Goal: Find specific page/section: Find specific page/section

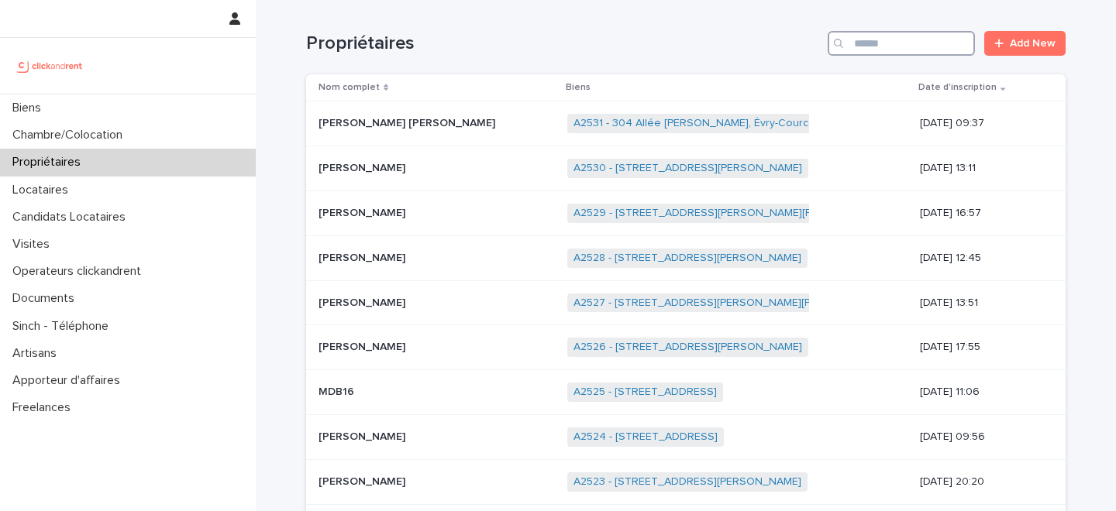
click at [890, 36] on input "Search" at bounding box center [900, 43] width 147 height 25
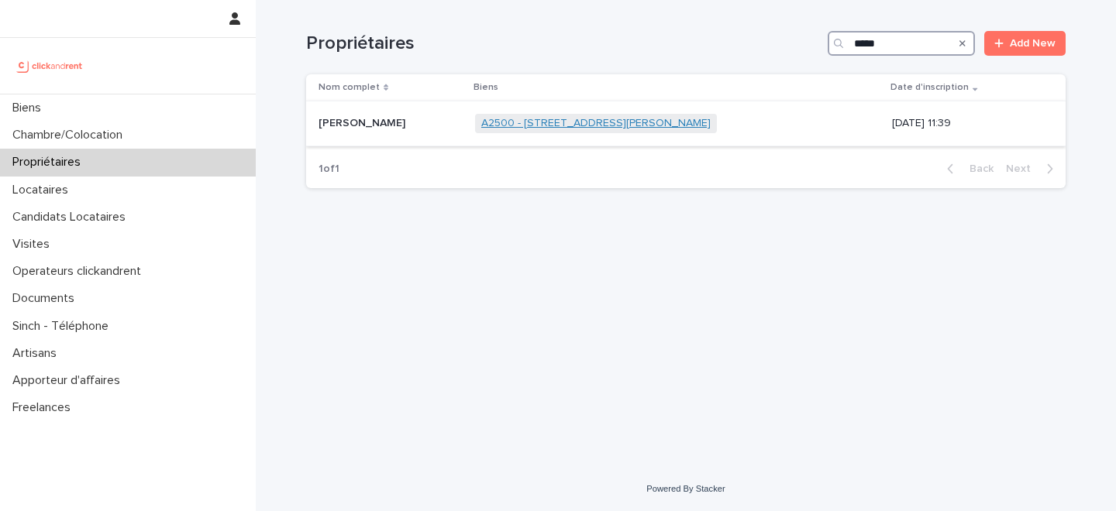
type input "*****"
click at [569, 126] on link "A2500 - 6 rue Honoré Broutelle, Nantes 44000" at bounding box center [595, 123] width 229 height 13
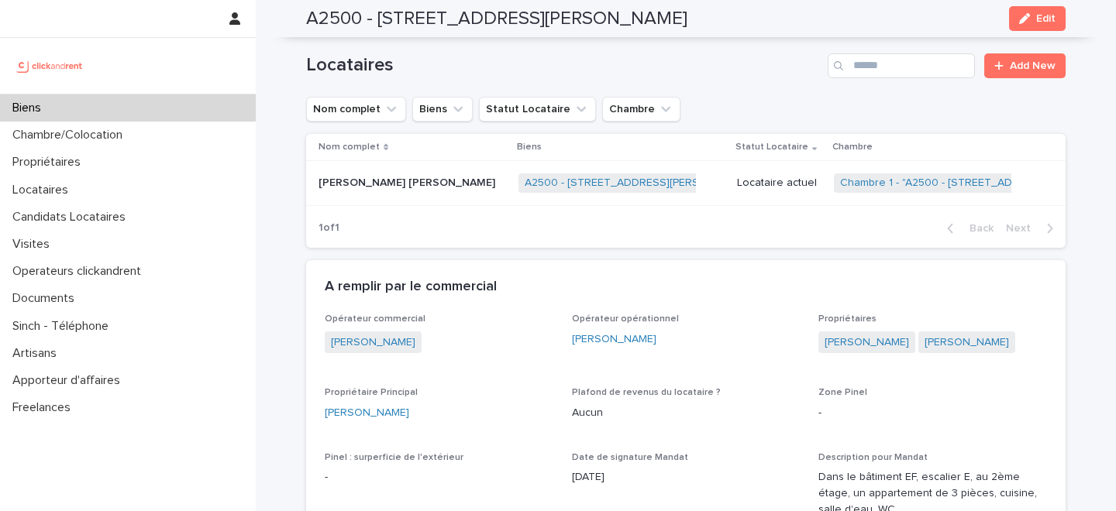
scroll to position [640, 0]
click at [407, 188] on p "Leslie Princesse Chouguen" at bounding box center [408, 181] width 180 height 16
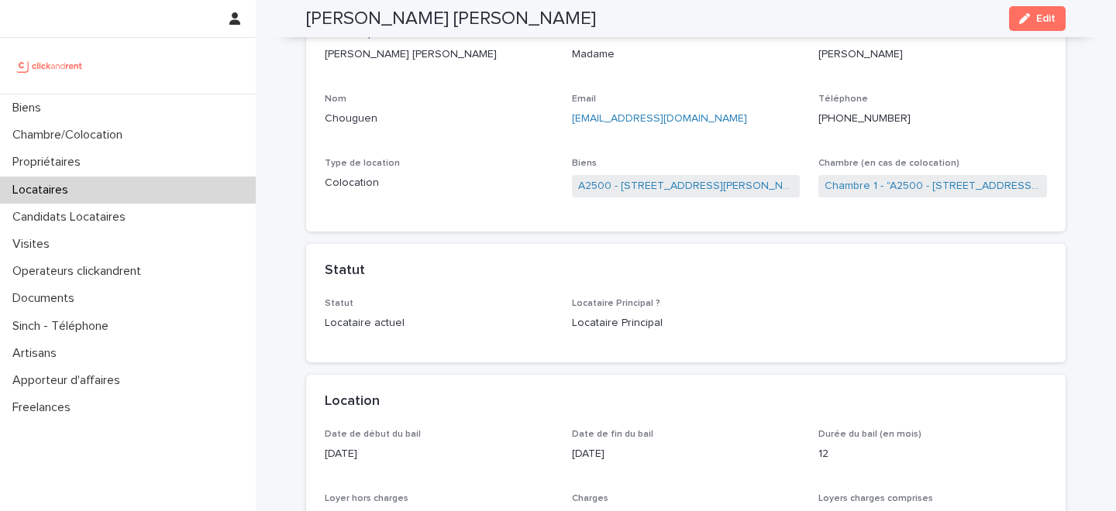
scroll to position [91, 0]
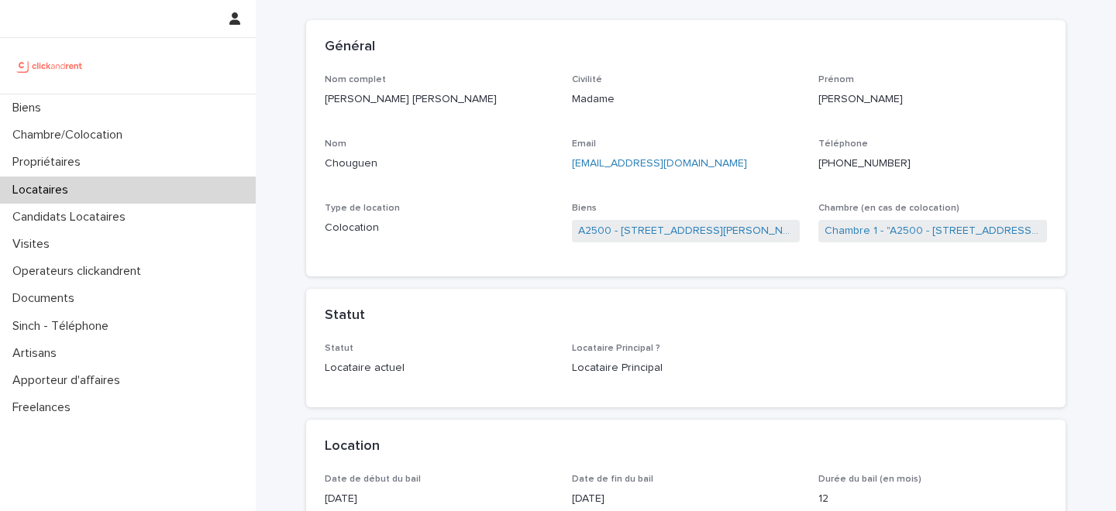
click at [112, 187] on div "Locataires" at bounding box center [128, 190] width 256 height 27
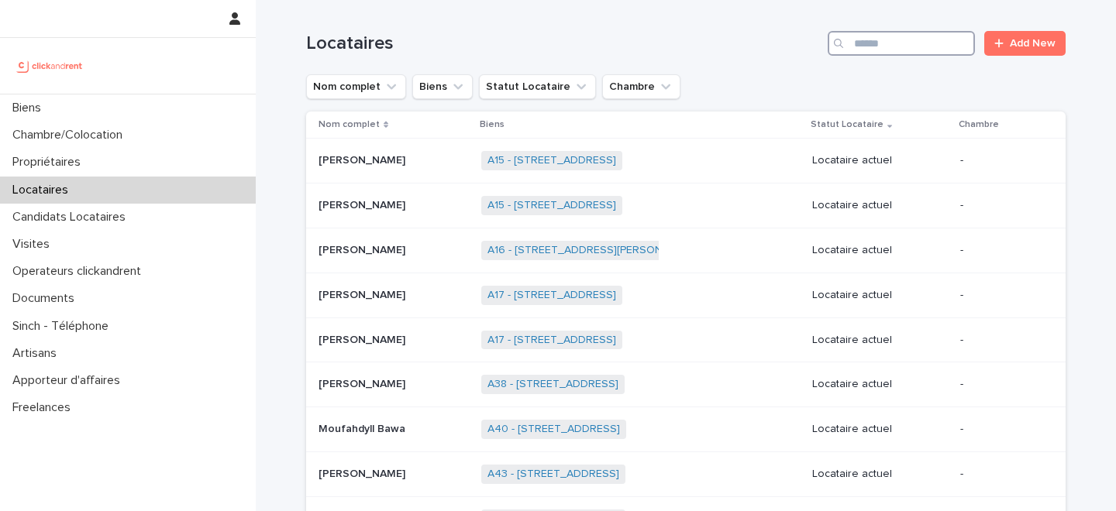
click at [906, 45] on input "Search" at bounding box center [900, 43] width 147 height 25
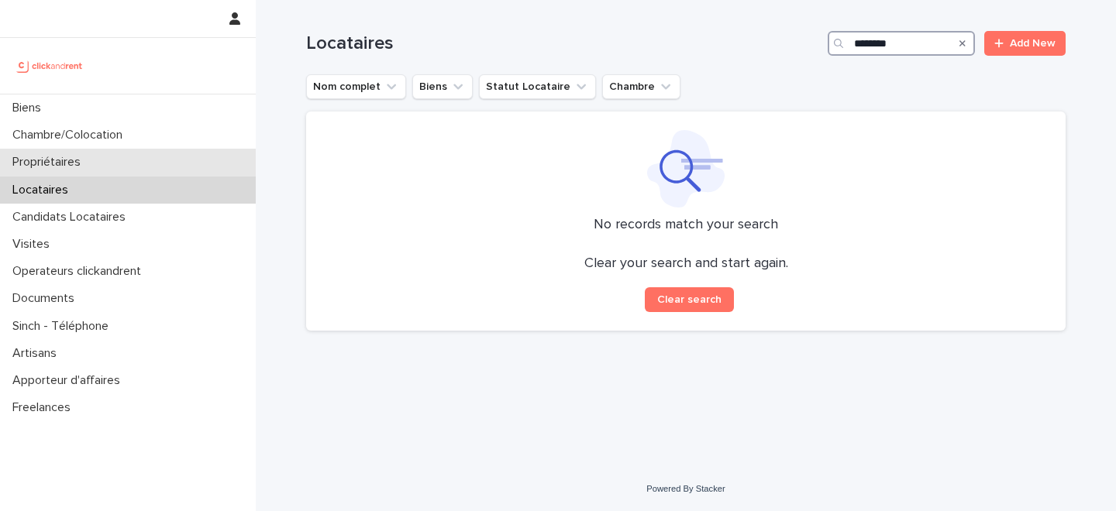
type input "********"
click at [118, 159] on div "Propriétaires" at bounding box center [128, 162] width 256 height 27
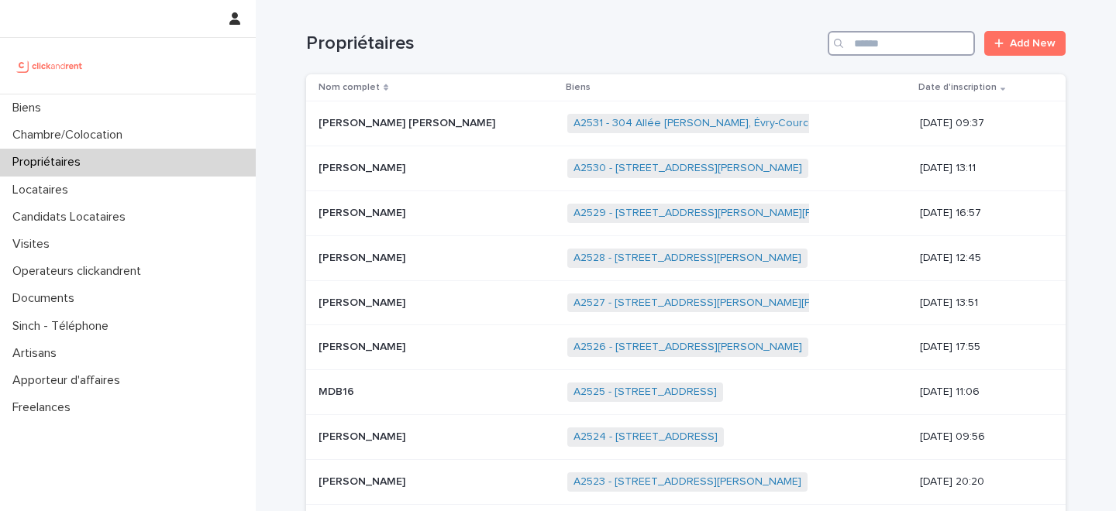
click at [892, 42] on input "Search" at bounding box center [900, 43] width 147 height 25
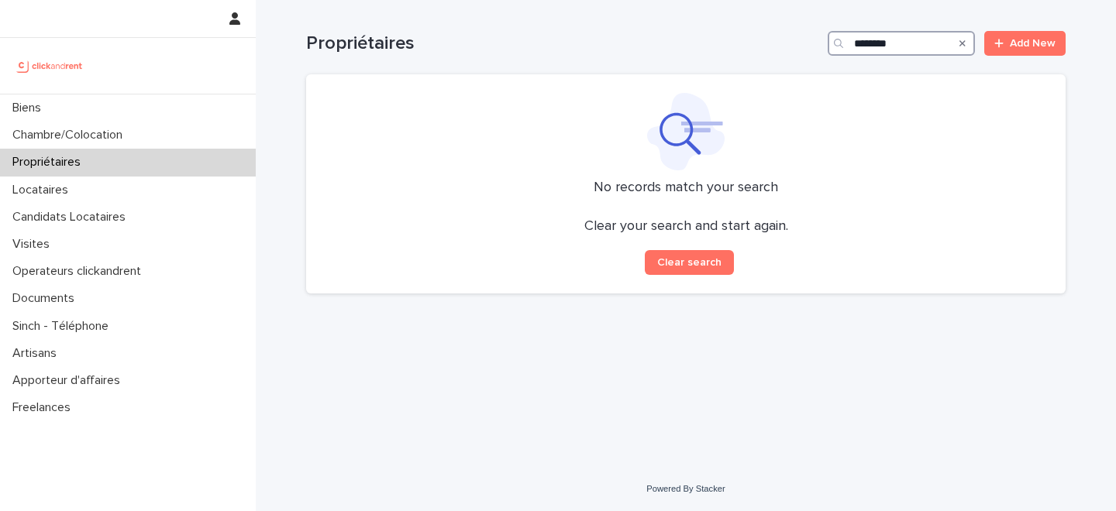
type input "********"
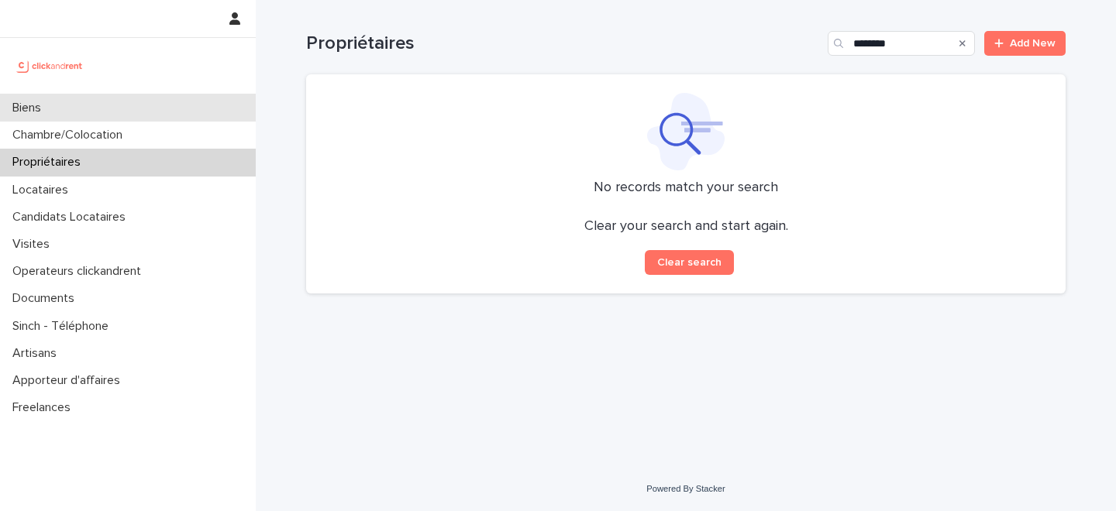
click at [112, 109] on div "Biens" at bounding box center [128, 108] width 256 height 27
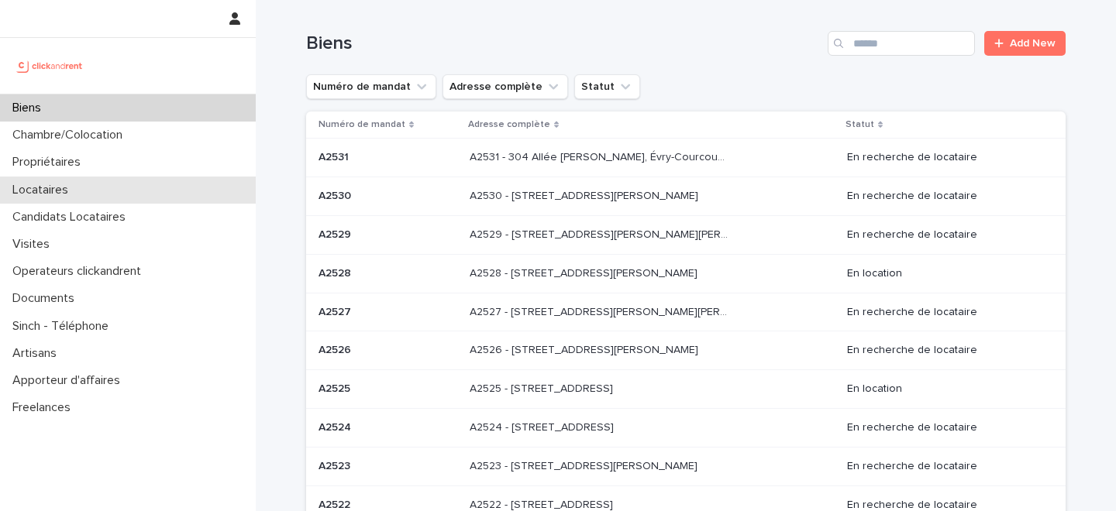
click at [118, 188] on div "Locataires" at bounding box center [128, 190] width 256 height 27
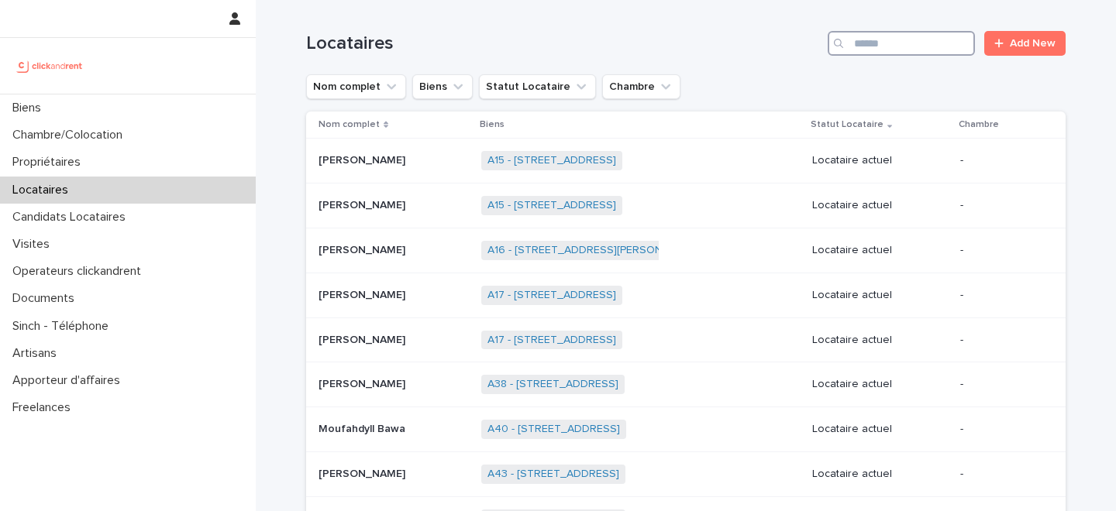
click at [896, 46] on input "Search" at bounding box center [900, 43] width 147 height 25
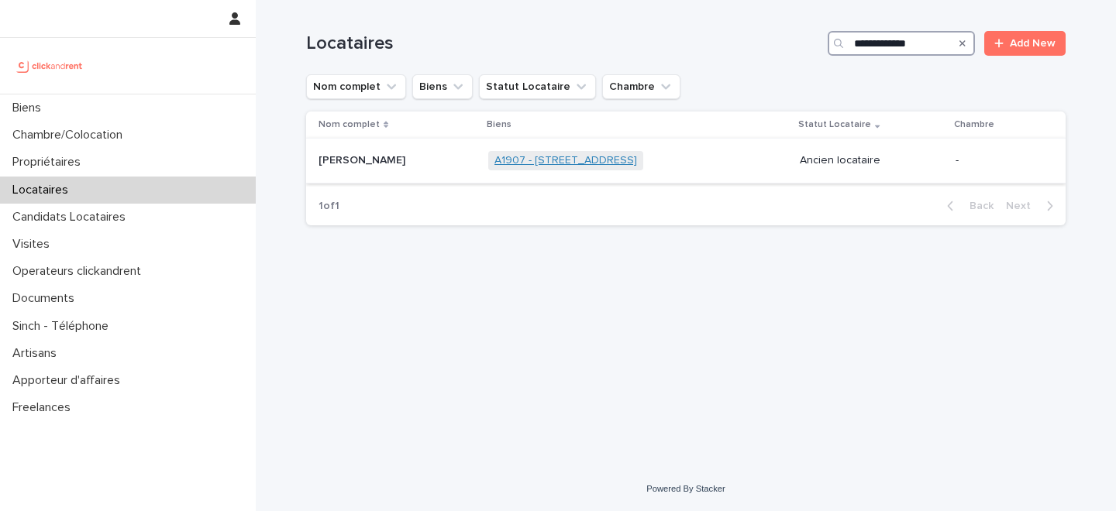
type input "**********"
click at [519, 156] on link "A1907 - [STREET_ADDRESS]" at bounding box center [565, 160] width 143 height 13
click at [435, 168] on div "Antoine Morandiere Antoine Morandiere" at bounding box center [396, 161] width 157 height 26
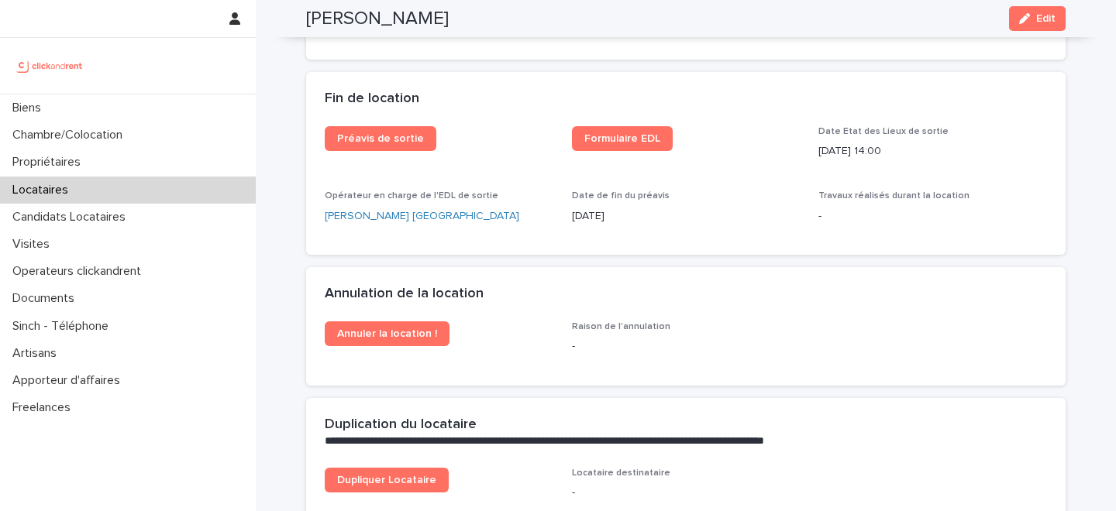
scroll to position [1913, 0]
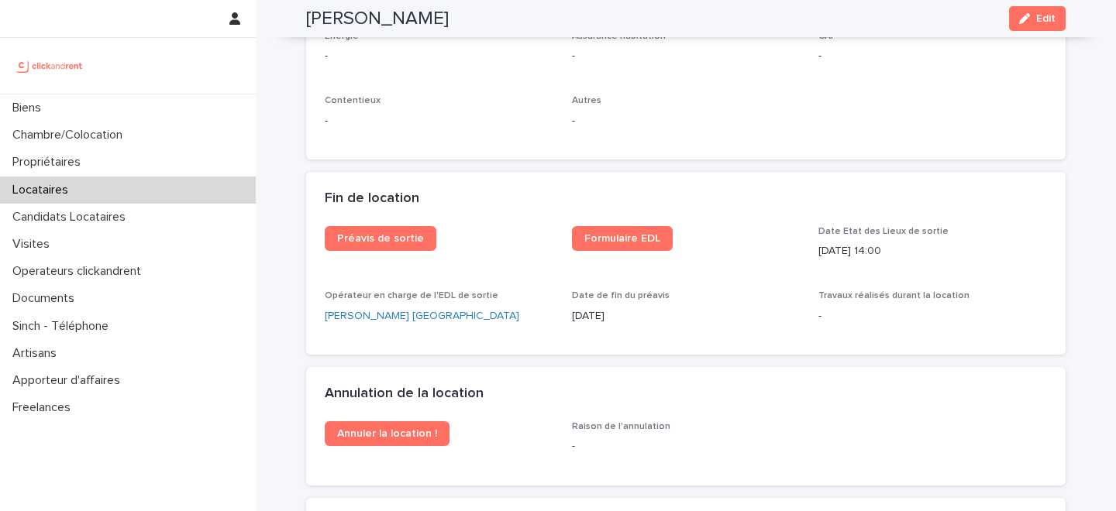
click at [95, 190] on div "Locataires" at bounding box center [128, 190] width 256 height 27
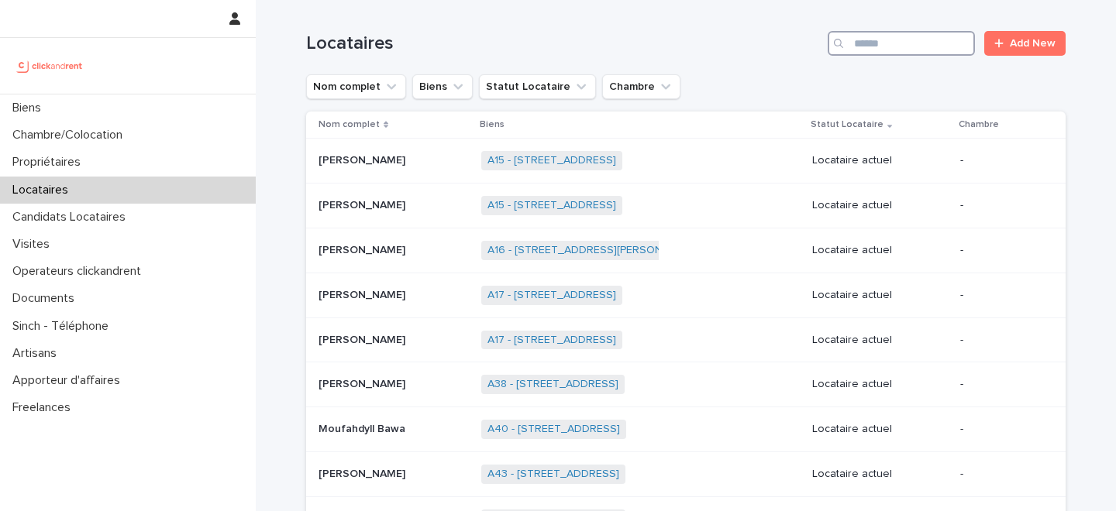
click at [903, 47] on input "Search" at bounding box center [900, 43] width 147 height 25
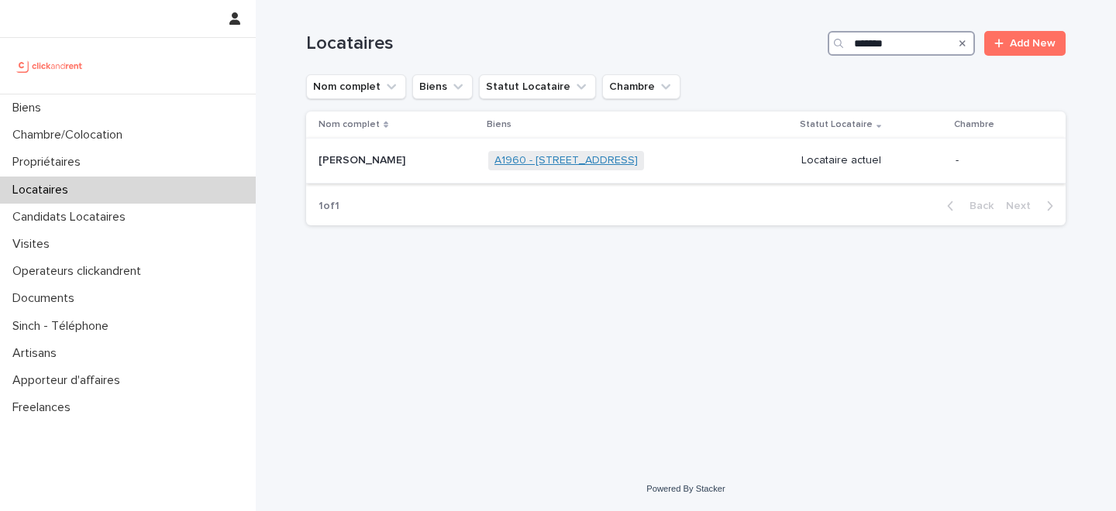
type input "*******"
click at [572, 157] on link "A1960 - 78 rue du Cherche-Midi, Paris 75006" at bounding box center [565, 160] width 143 height 13
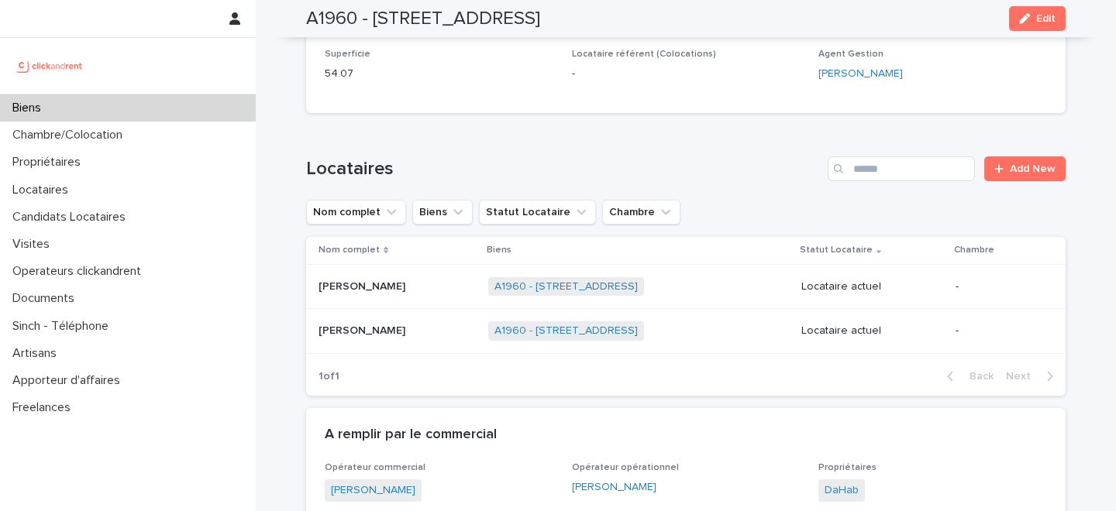
scroll to position [559, 0]
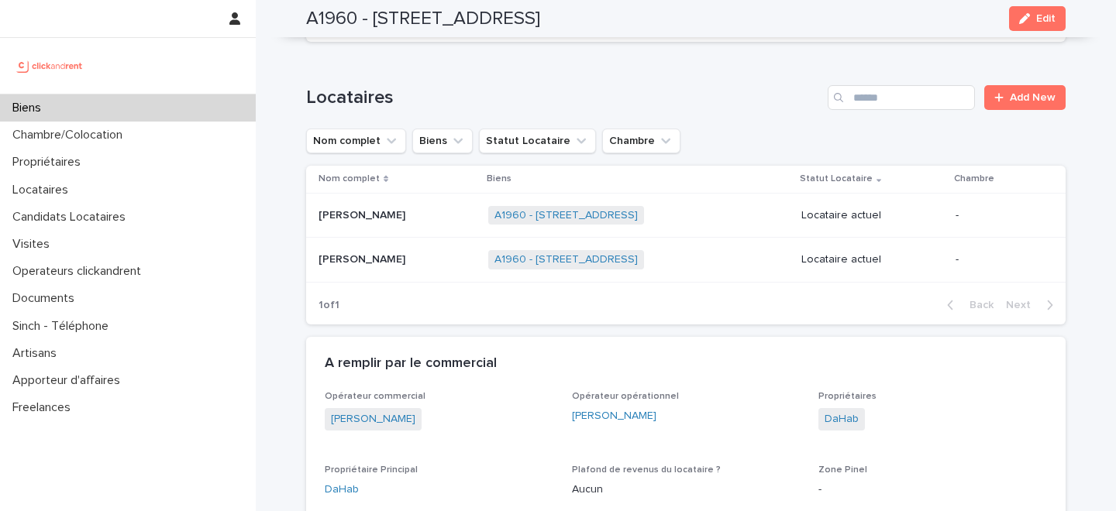
click at [415, 209] on p at bounding box center [396, 215] width 157 height 13
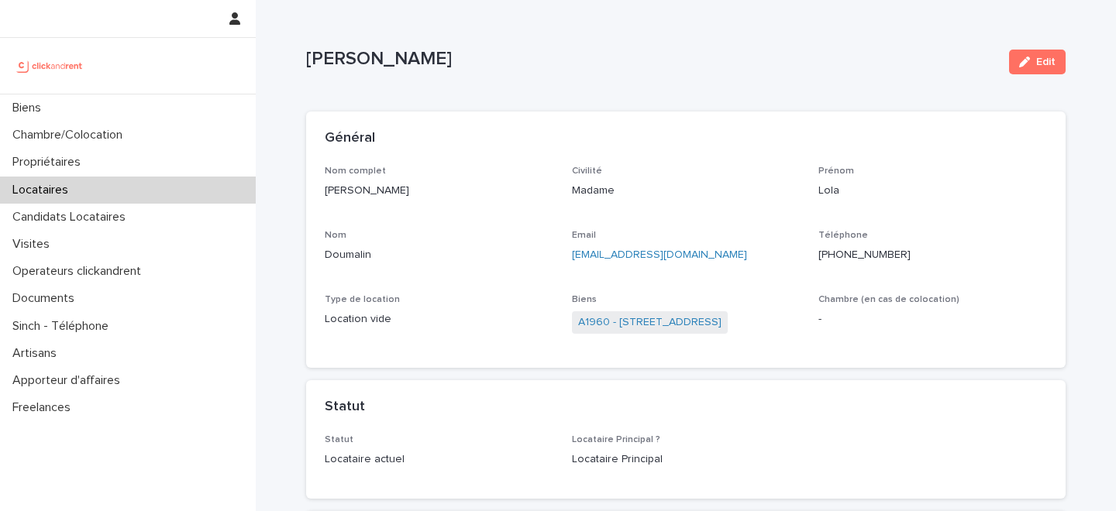
click at [142, 191] on div "Locataires" at bounding box center [128, 190] width 256 height 27
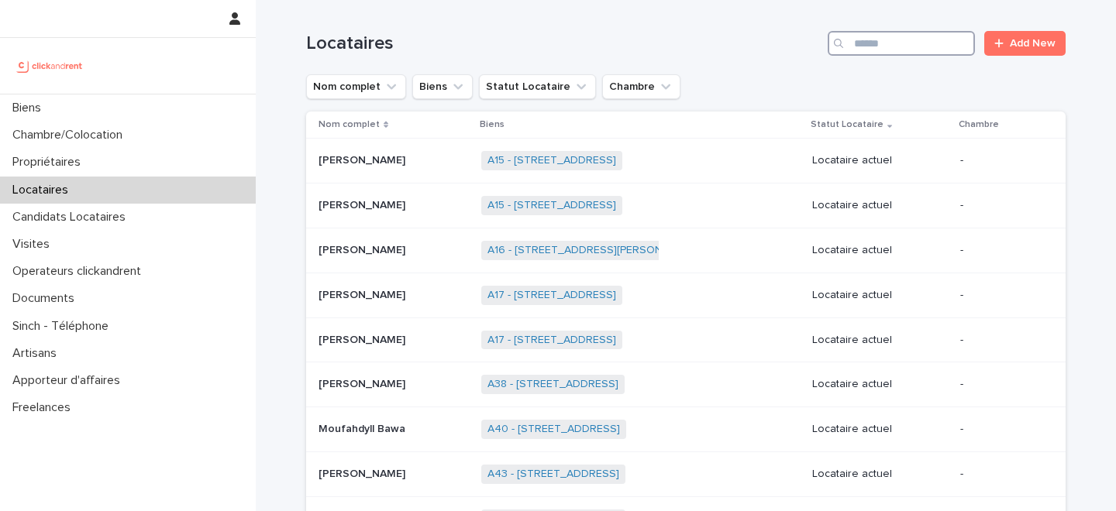
click at [909, 42] on input "Search" at bounding box center [900, 43] width 147 height 25
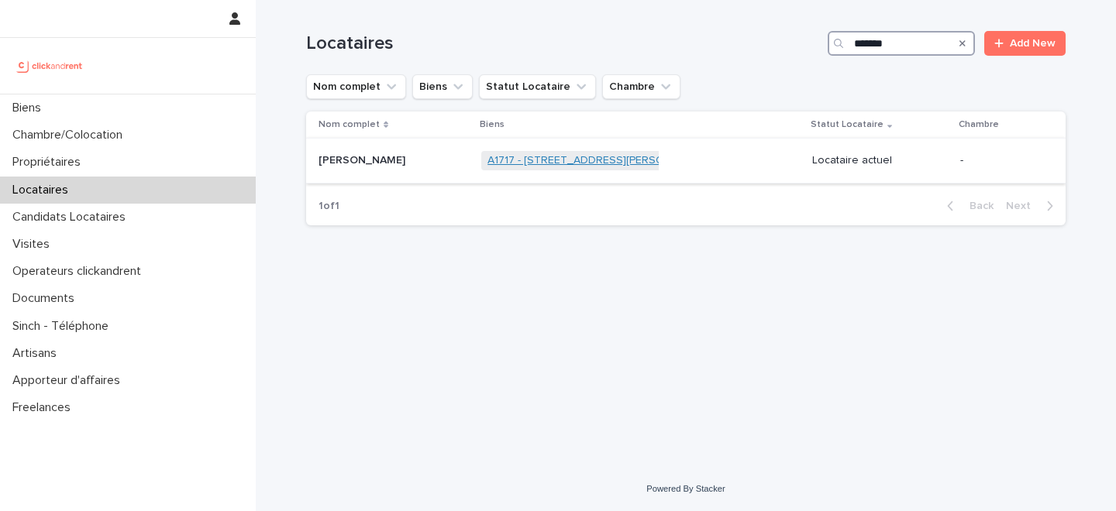
type input "*******"
click at [503, 161] on link "A1717 - 20 Rue Auguste Petit, Etampes 91150" at bounding box center [598, 160] width 223 height 13
click at [389, 163] on p at bounding box center [393, 160] width 150 height 13
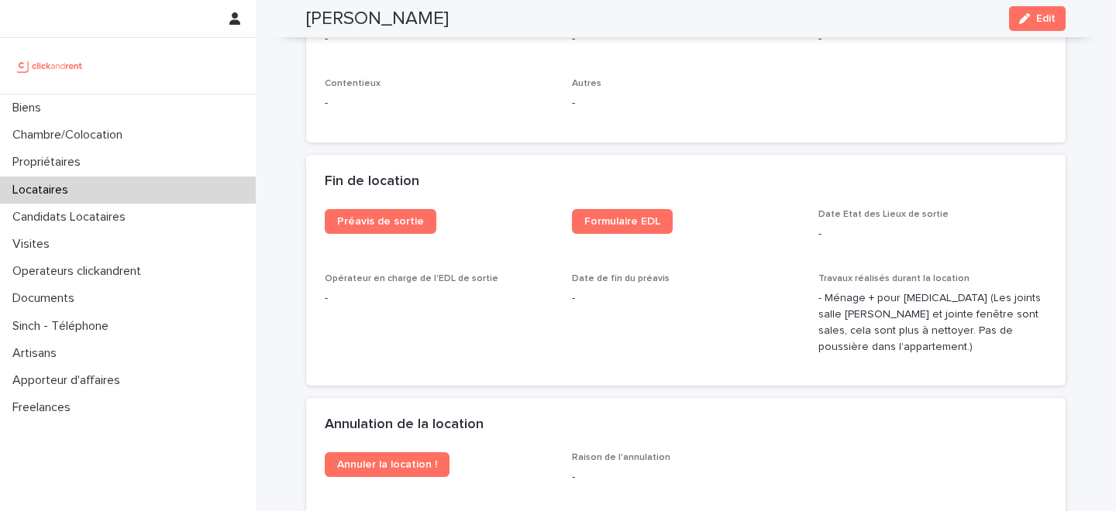
scroll to position [1887, 0]
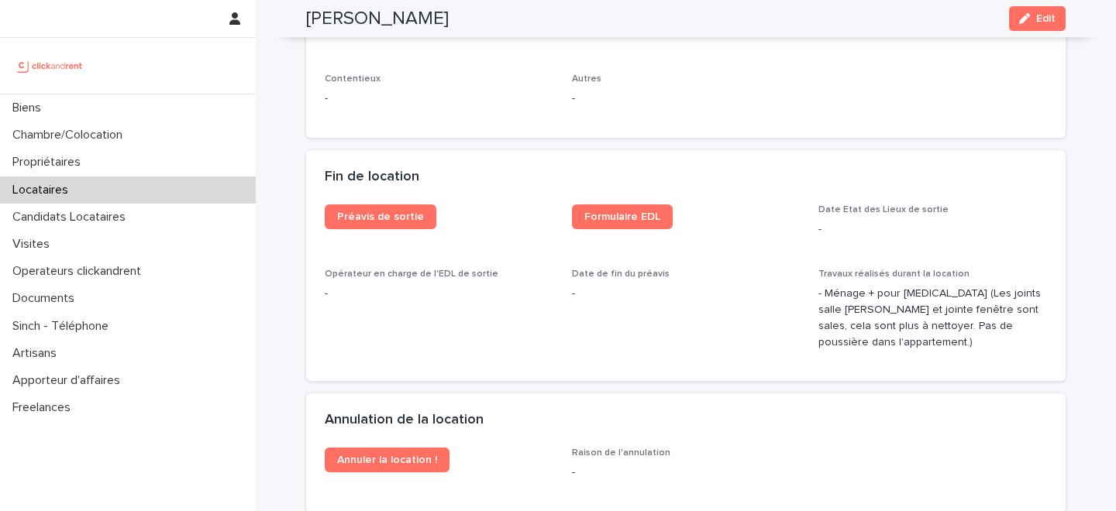
click at [445, 98] on p "-" at bounding box center [439, 99] width 229 height 16
